Goal: Task Accomplishment & Management: Use online tool/utility

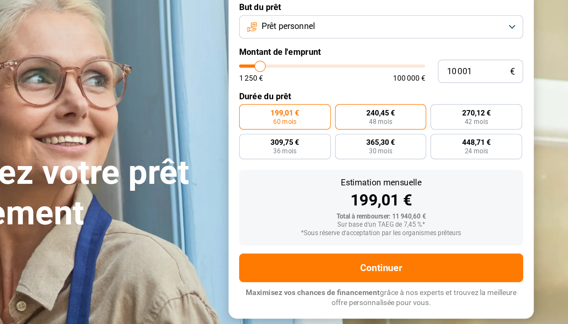
click at [389, 133] on span "240,45 €" at bounding box center [399, 135] width 21 height 5
click at [366, 130] on input "240,45 € 48 mois" at bounding box center [368, 132] width 5 height 5
radio input "true"
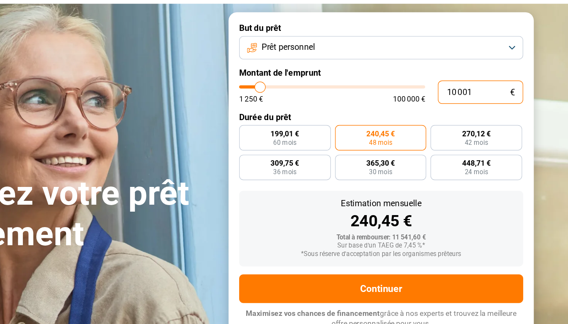
click at [441, 97] on input "10 001" at bounding box center [472, 105] width 62 height 17
type input "1 001"
type input "1250"
type input "1 250"
type input "1250"
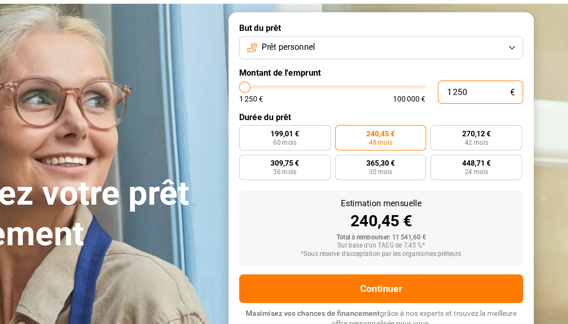
radio input "true"
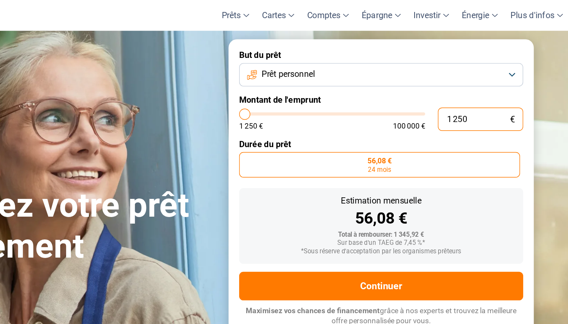
type input "12 505"
type input "12500"
type input "1 250"
type input "1250"
type input "125"
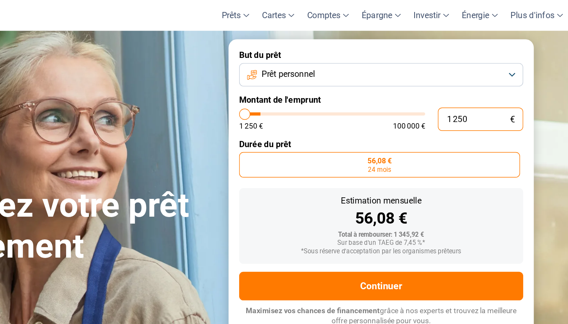
type input "1250"
type input "12"
type input "1250"
type input "1"
type input "1250"
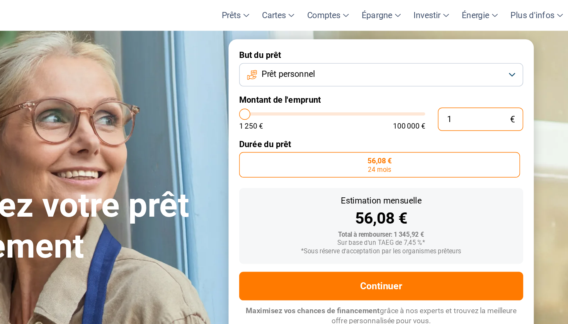
type input "15"
type input "1250"
type input "150"
type input "1250"
type input "1 500"
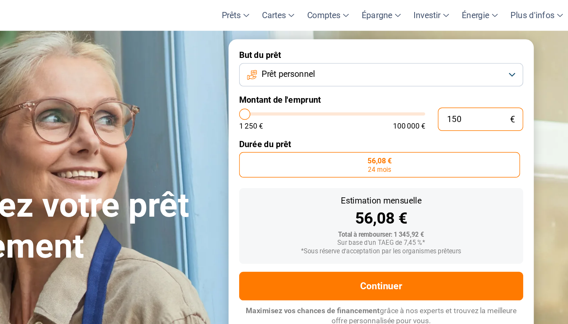
type input "1500"
type input "15 000"
type input "15000"
radio input "false"
